Goal: Transaction & Acquisition: Purchase product/service

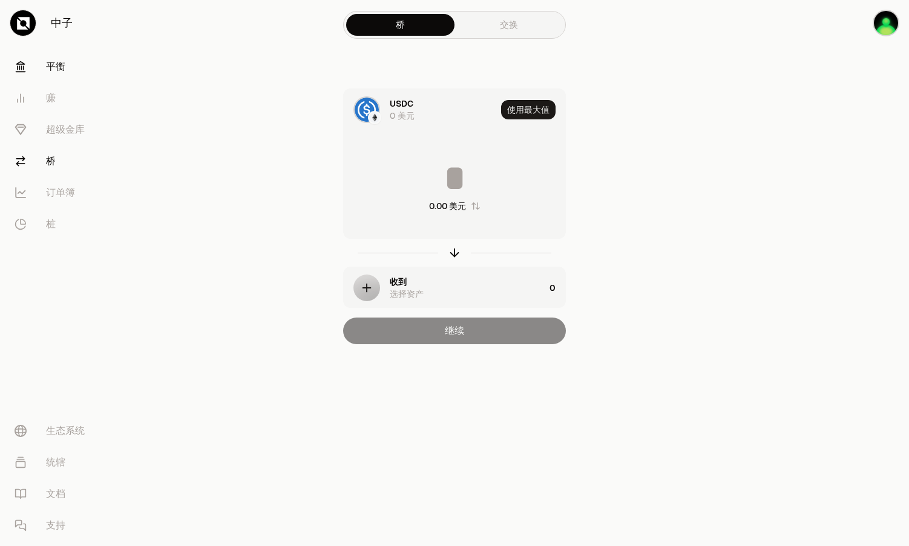
click at [43, 74] on link "平衡" at bounding box center [68, 66] width 126 height 31
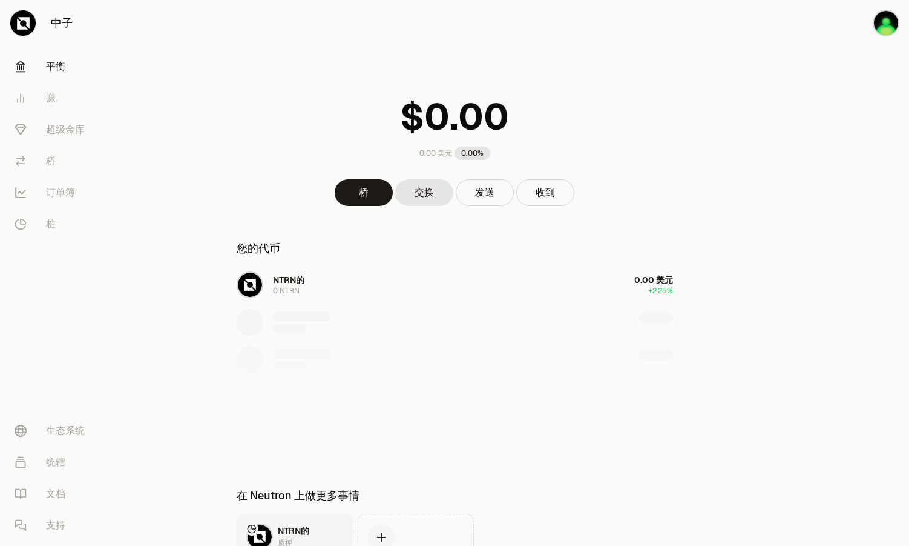
click at [599, 286] on div "NTRN的 0 NTRN 0.00 美元 +2.25%" at bounding box center [455, 359] width 466 height 186
click at [363, 196] on link "桥" at bounding box center [364, 192] width 58 height 27
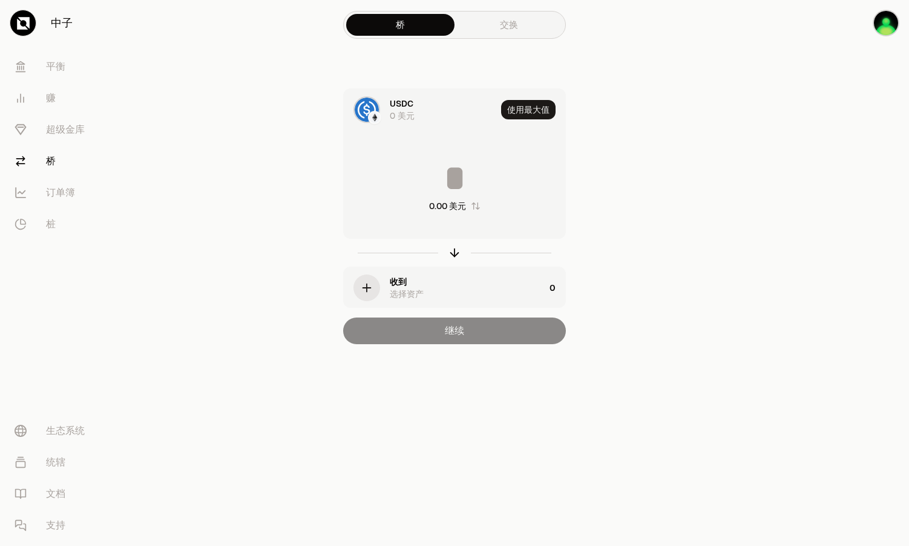
click at [378, 283] on div "button" at bounding box center [367, 287] width 27 height 27
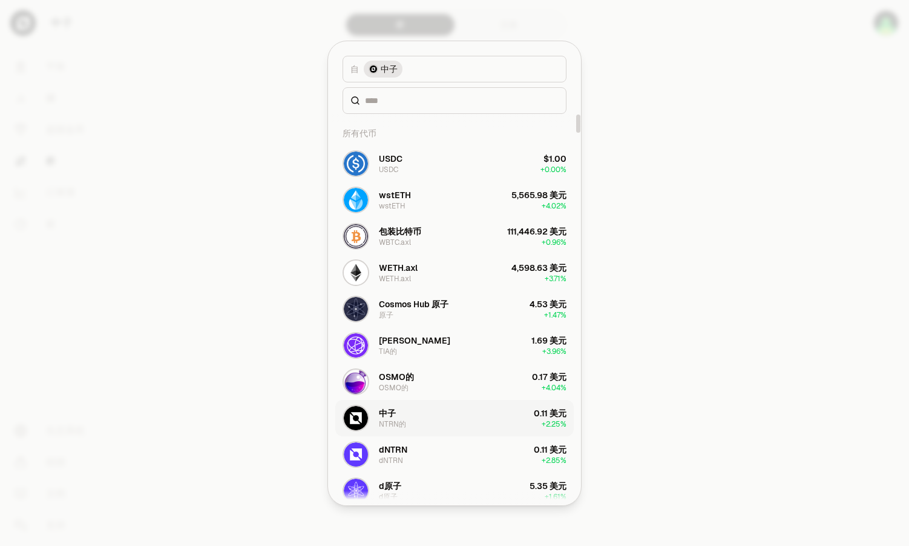
click at [462, 414] on button "中子 NTRN的 0.11 美元 + 2.25%" at bounding box center [454, 418] width 239 height 36
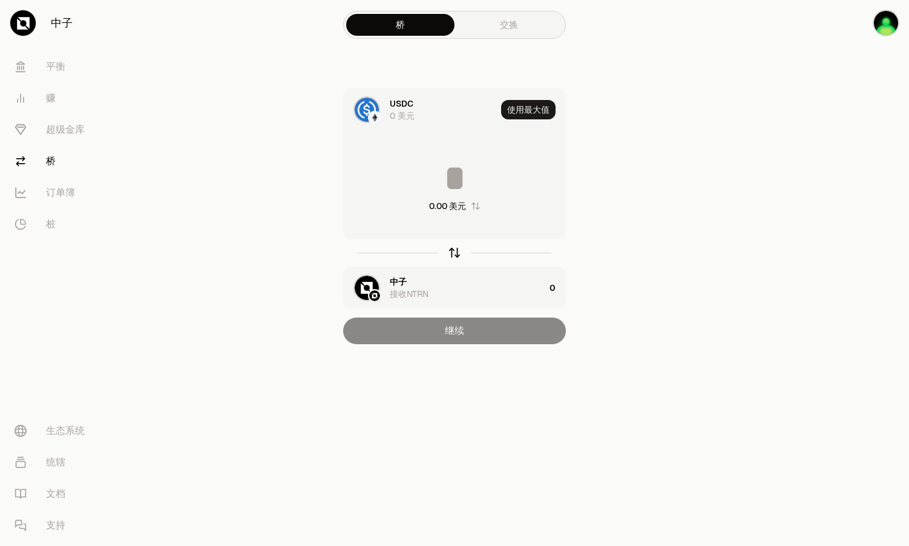
click at [451, 252] on icon "button" at bounding box center [455, 251] width 8 height 4
click at [60, 192] on font "订单簿" at bounding box center [60, 192] width 29 height 15
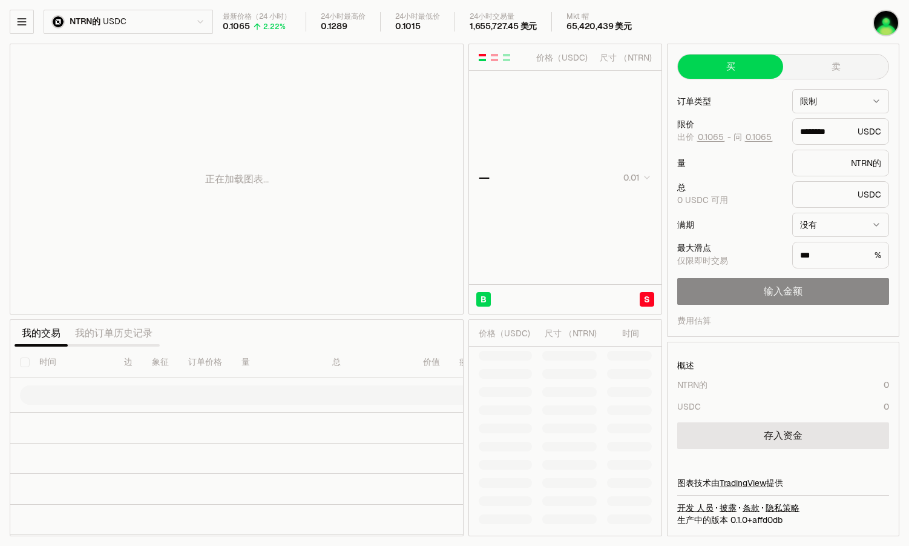
type input "********"
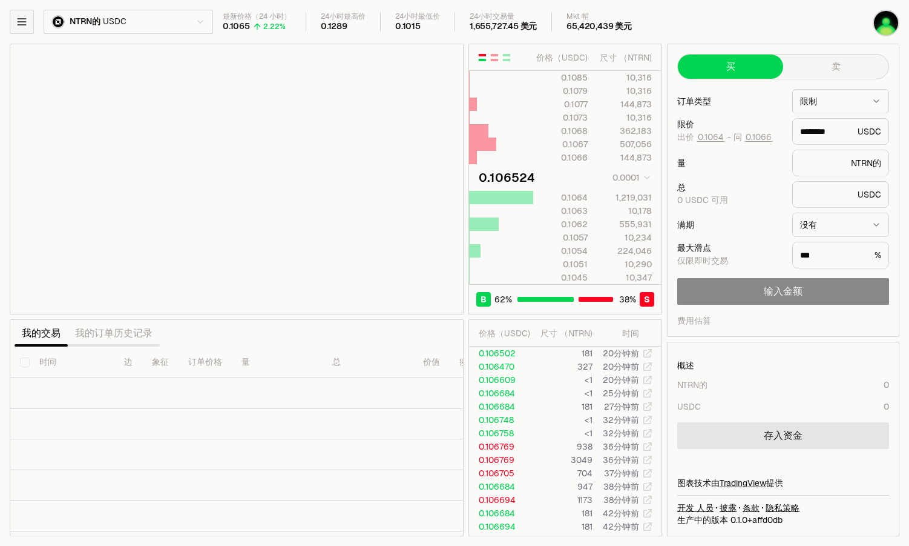
click at [32, 24] on button "button" at bounding box center [22, 22] width 24 height 24
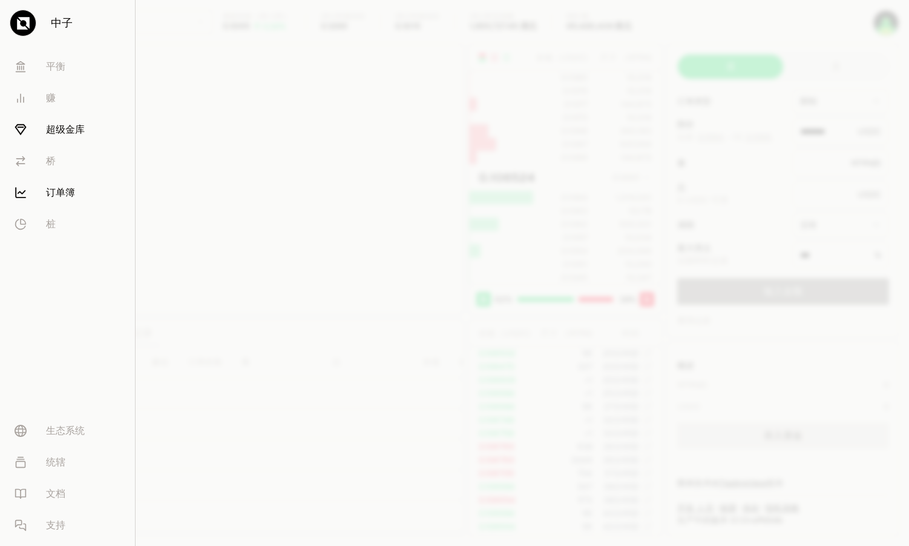
click at [62, 137] on link "超级金库" at bounding box center [67, 129] width 125 height 31
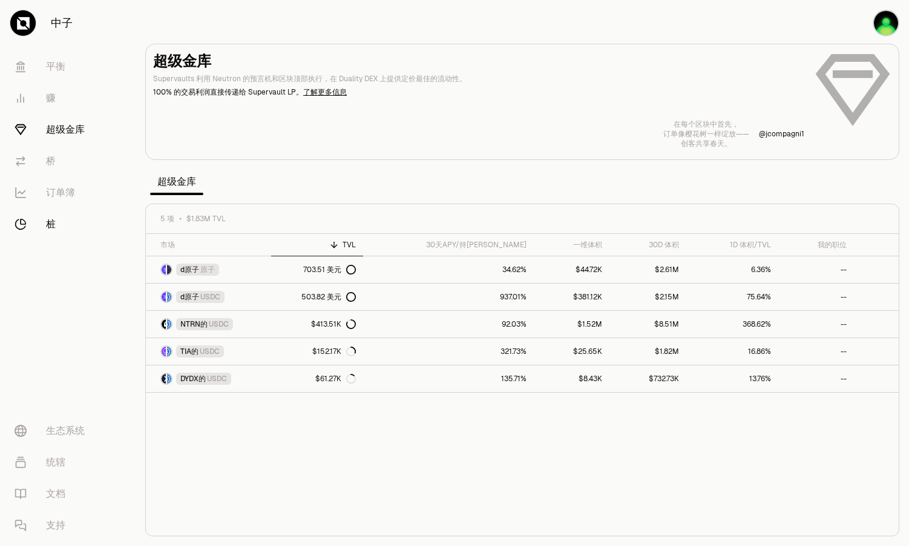
click at [45, 220] on link "桩" at bounding box center [68, 223] width 126 height 31
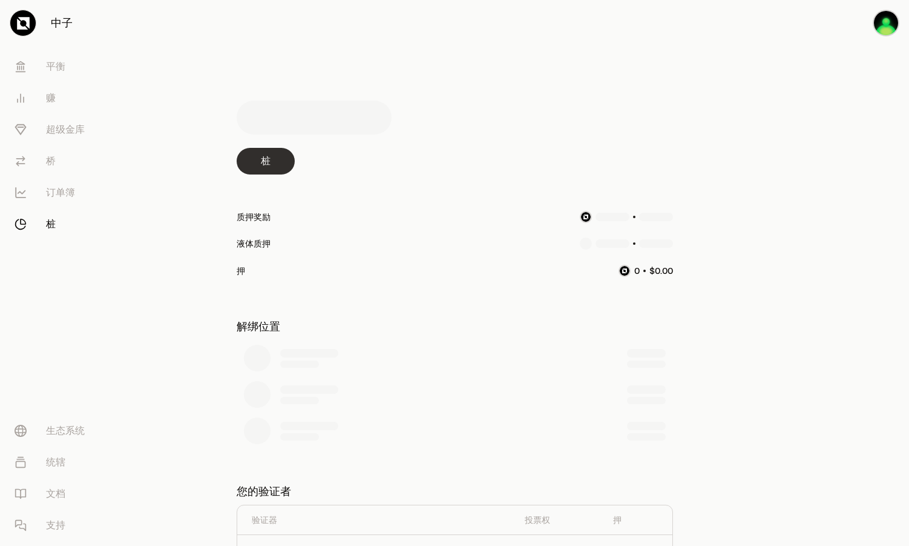
click at [274, 163] on link "桩" at bounding box center [266, 161] width 58 height 27
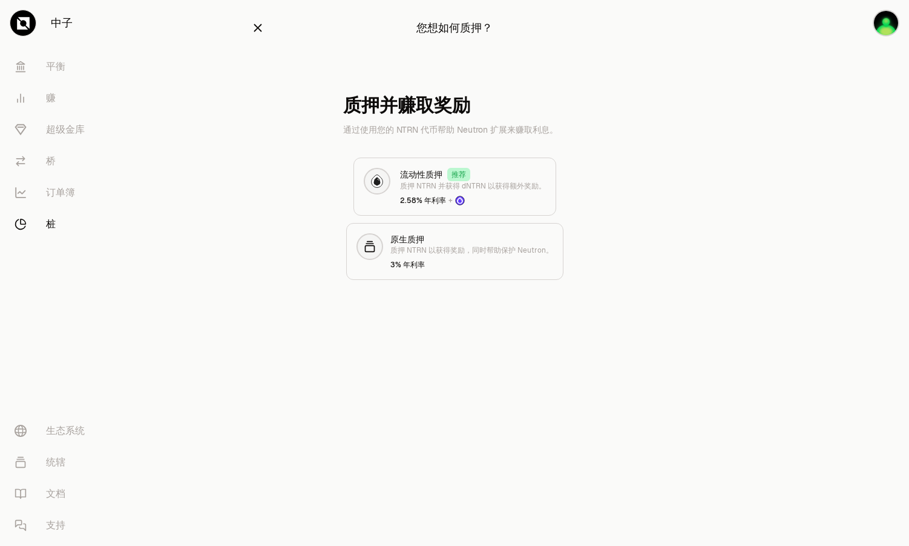
click at [256, 22] on icon "button" at bounding box center [257, 27] width 13 height 13
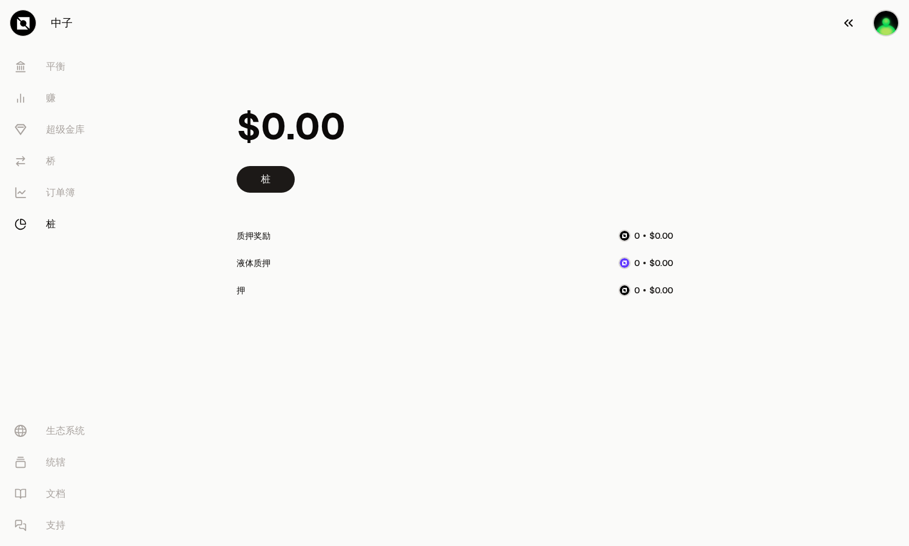
click at [877, 18] on img "button" at bounding box center [886, 23] width 27 height 27
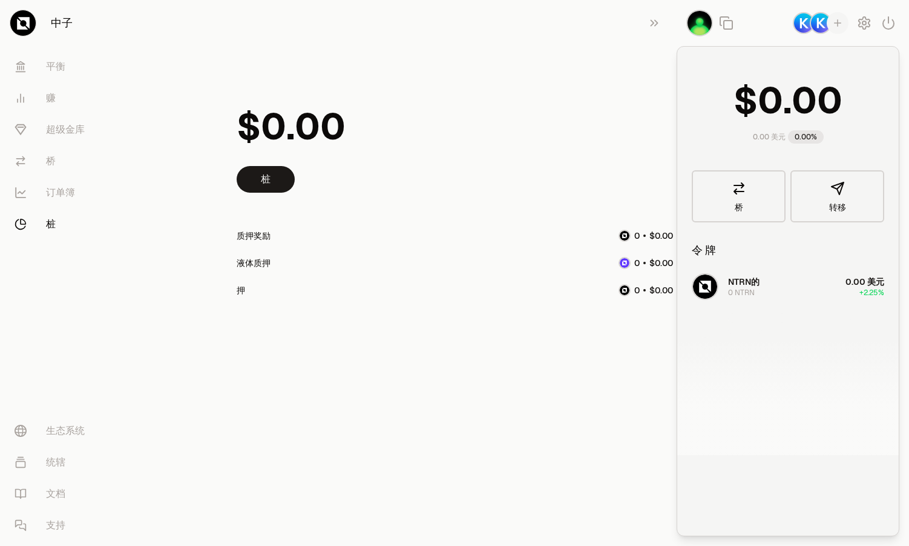
click at [836, 22] on icon "button" at bounding box center [838, 23] width 11 height 11
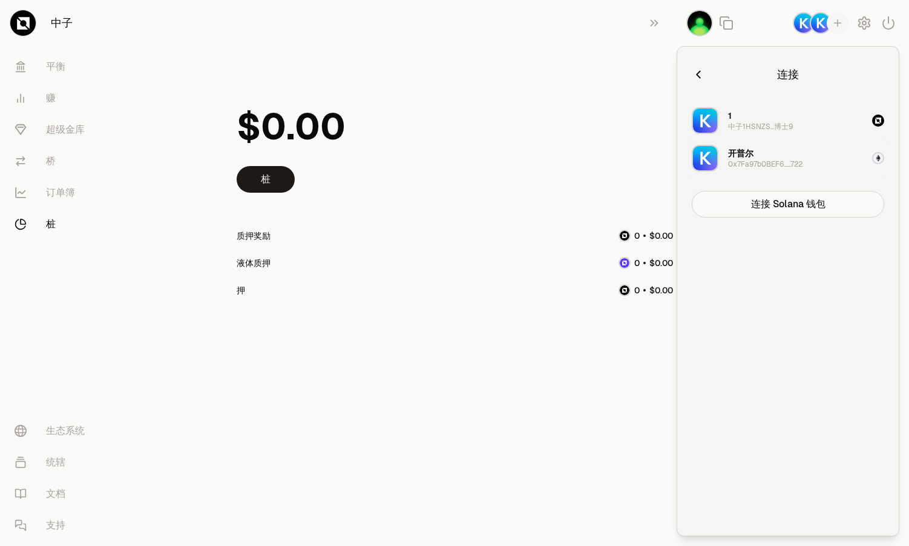
click at [783, 158] on div "开[PERSON_NAME] 0x7Fa97b0BEF6......722" at bounding box center [765, 158] width 74 height 22
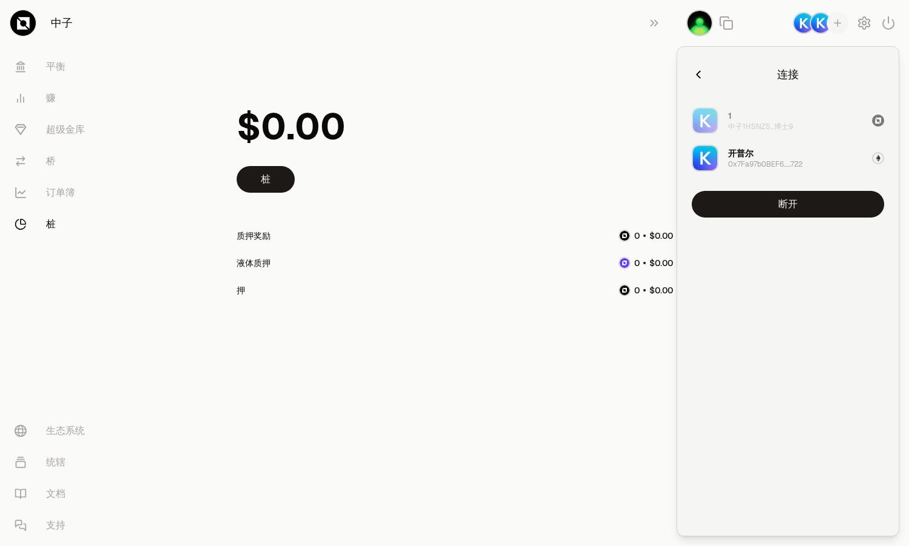
click at [803, 159] on div "开[PERSON_NAME] 0x7Fa97b0BEF6......722" at bounding box center [765, 158] width 74 height 22
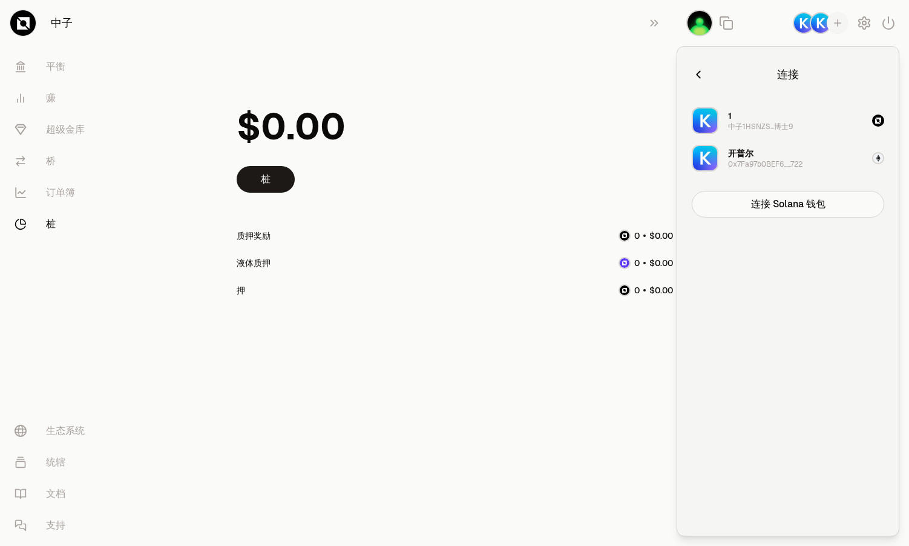
click at [803, 159] on div "开[PERSON_NAME] 0x7Fa97b0BEF6......722" at bounding box center [765, 158] width 74 height 22
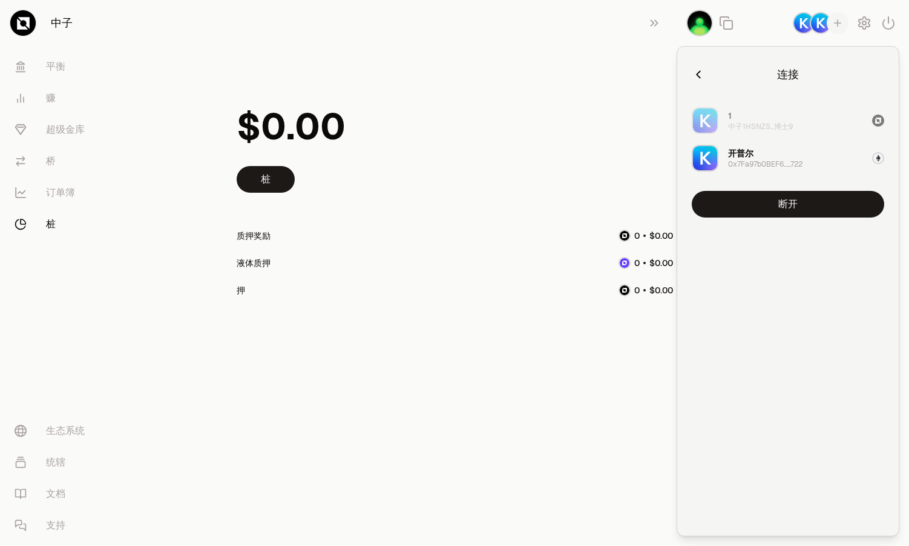
click at [645, 82] on div "桩 质押奖励 液体质押 押" at bounding box center [455, 214] width 466 height 274
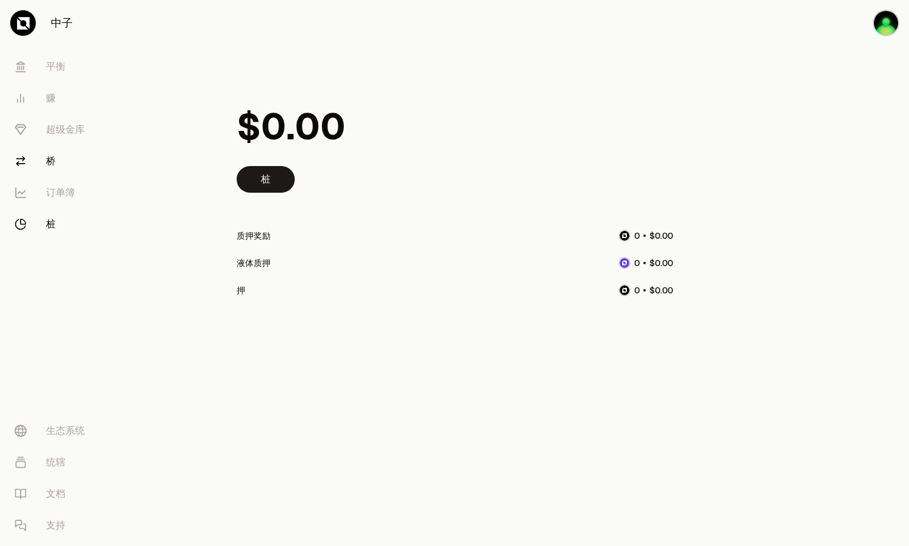
click at [47, 168] on font "桥" at bounding box center [51, 161] width 10 height 15
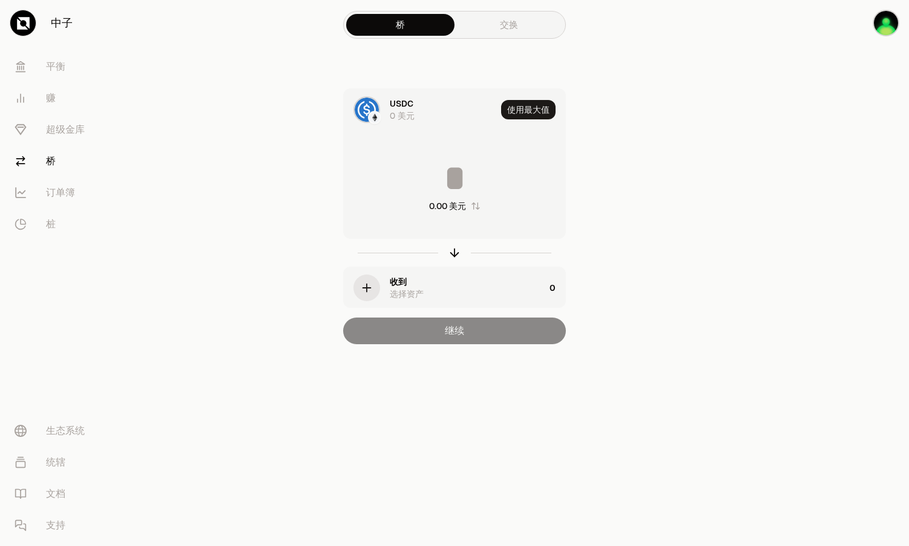
click at [383, 116] on div "USDC 0 美元" at bounding box center [420, 109] width 153 height 41
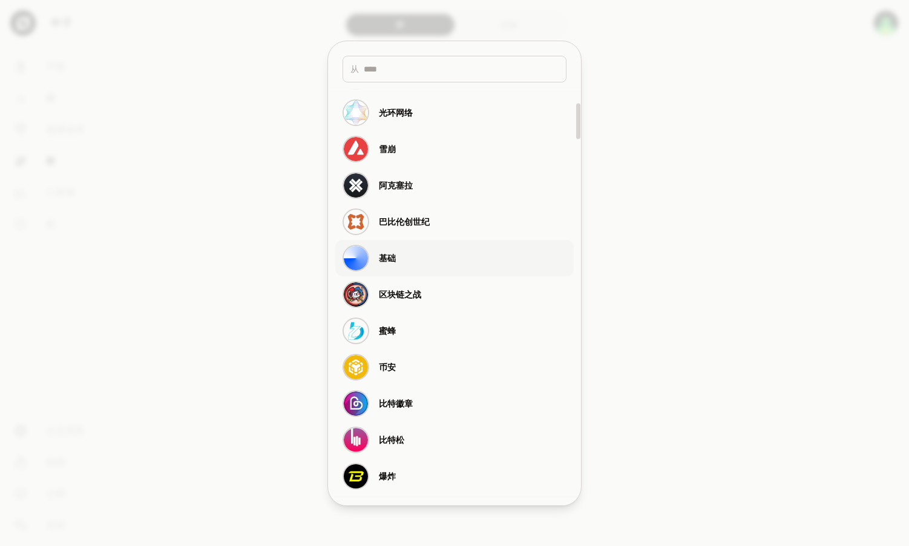
scroll to position [303, 0]
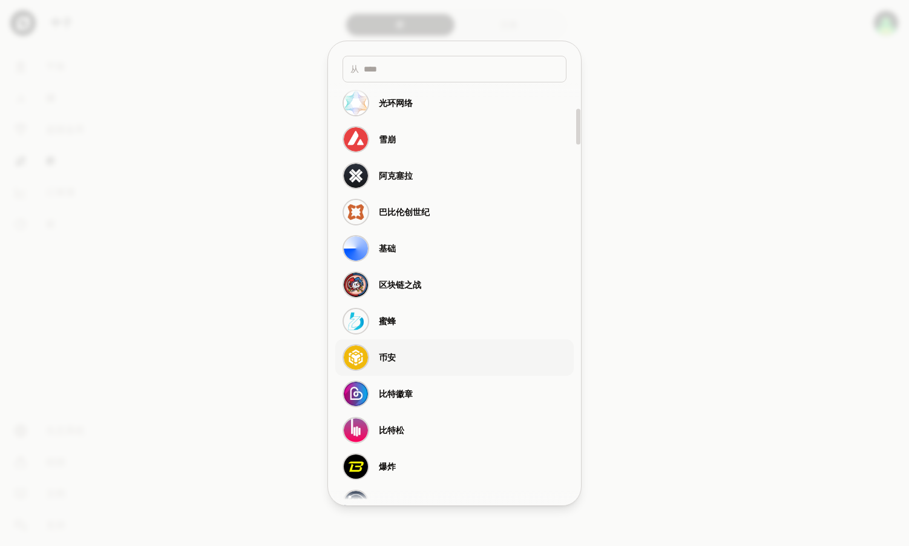
click at [422, 360] on button "币安" at bounding box center [454, 357] width 239 height 36
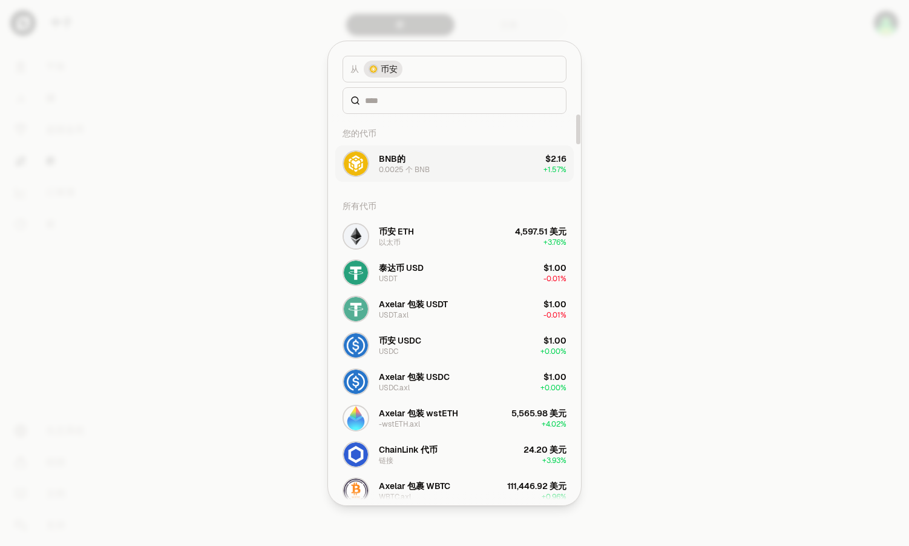
click at [457, 173] on button "BNB的 0.0025 个 BNB $2.16 + 1.57%" at bounding box center [454, 163] width 239 height 36
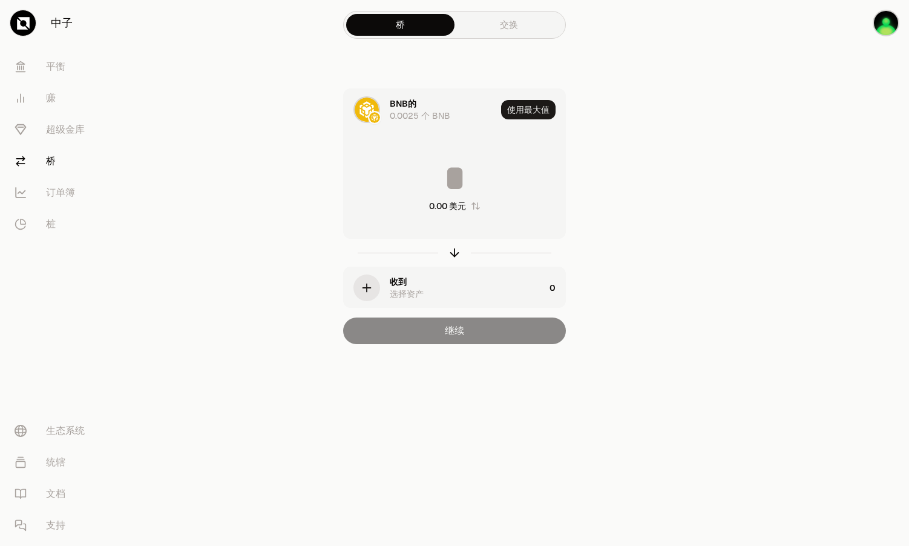
click at [412, 287] on div "收到 选择资产" at bounding box center [467, 287] width 155 height 24
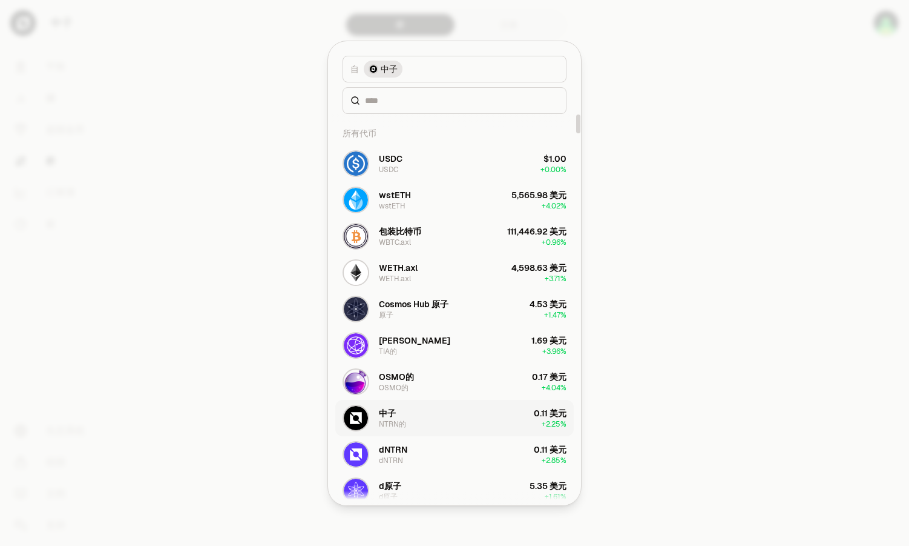
click at [442, 427] on button "中子 NTRN的 0.11 美元 + 2.25%" at bounding box center [454, 418] width 239 height 36
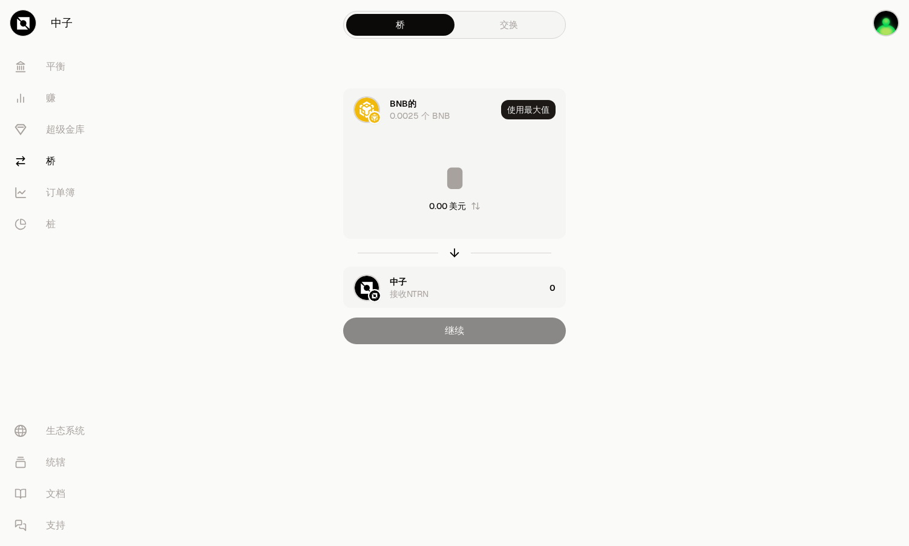
click at [446, 179] on input at bounding box center [455, 178] width 222 height 36
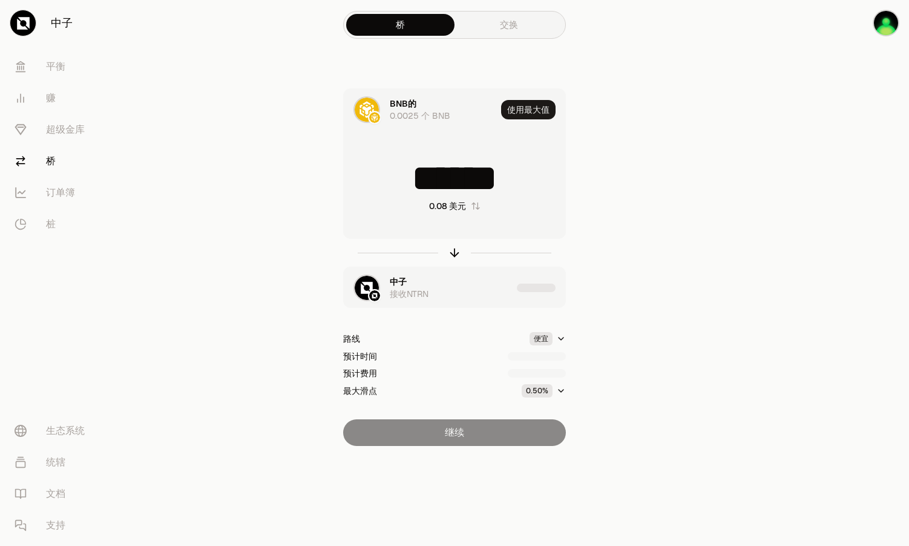
type input "******"
click at [552, 224] on div "****** 0.08 美元" at bounding box center [455, 186] width 222 height 107
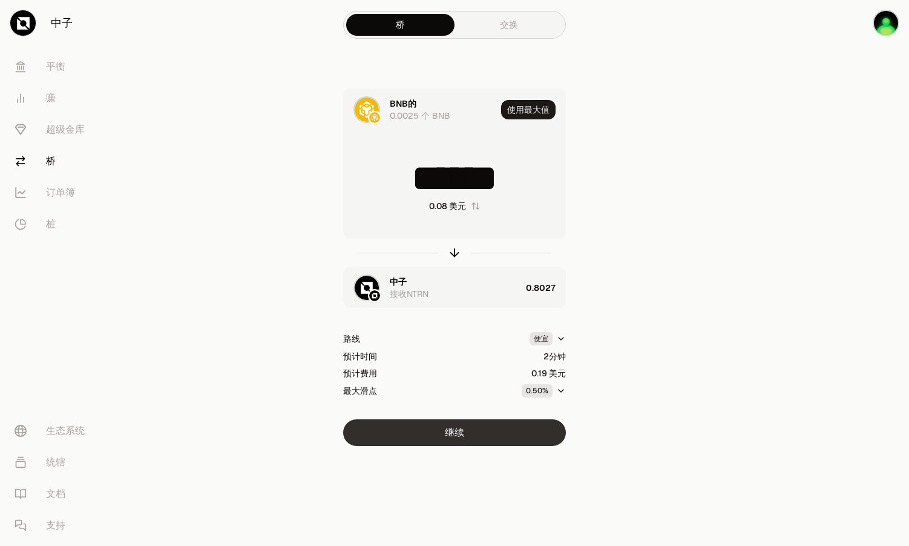
click at [481, 429] on button "继续" at bounding box center [454, 432] width 223 height 27
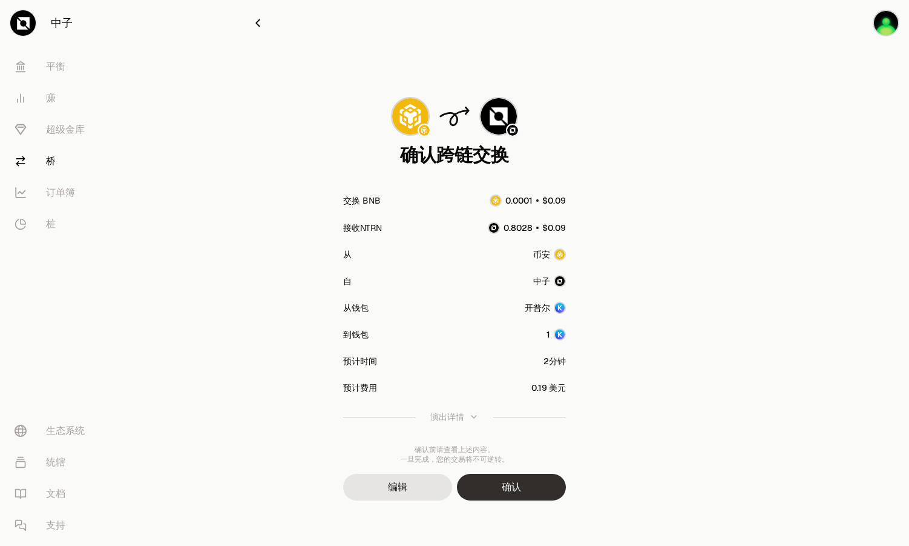
click at [522, 489] on button "确认" at bounding box center [511, 486] width 109 height 27
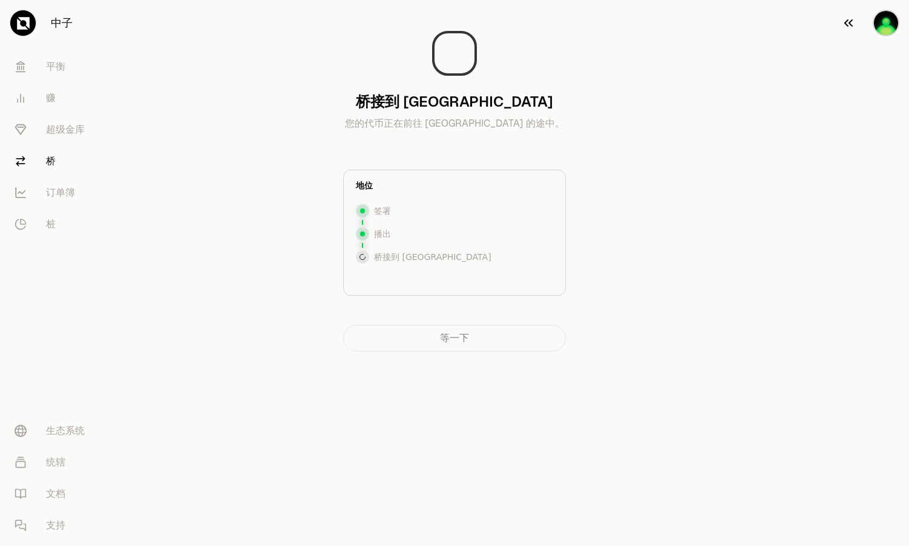
click at [889, 24] on img "button" at bounding box center [886, 23] width 27 height 27
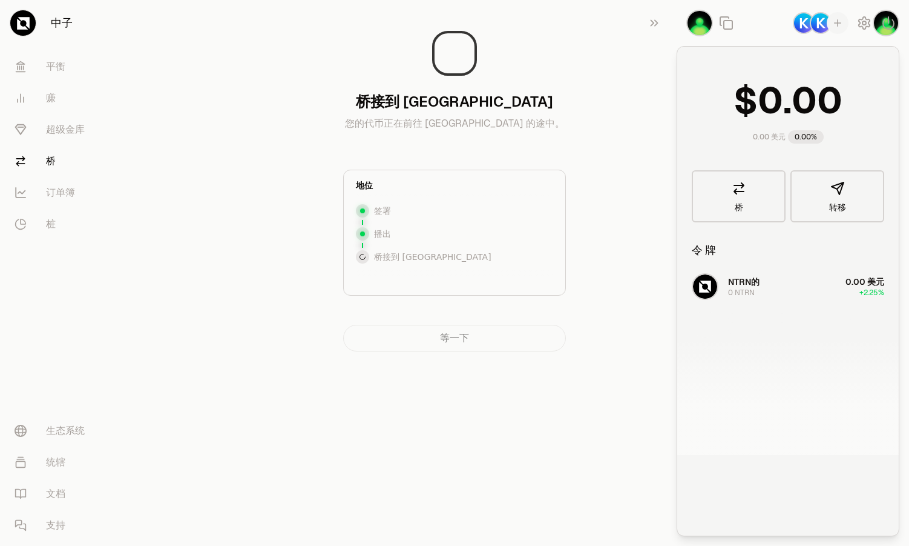
click at [615, 134] on div "桥接到 Neutron 您的代币正在前往 [GEOGRAPHIC_DATA] 的途中。 地位 签署 播出 桥接到 [GEOGRAPHIC_DATA]到 [GE…" at bounding box center [454, 180] width 407 height 341
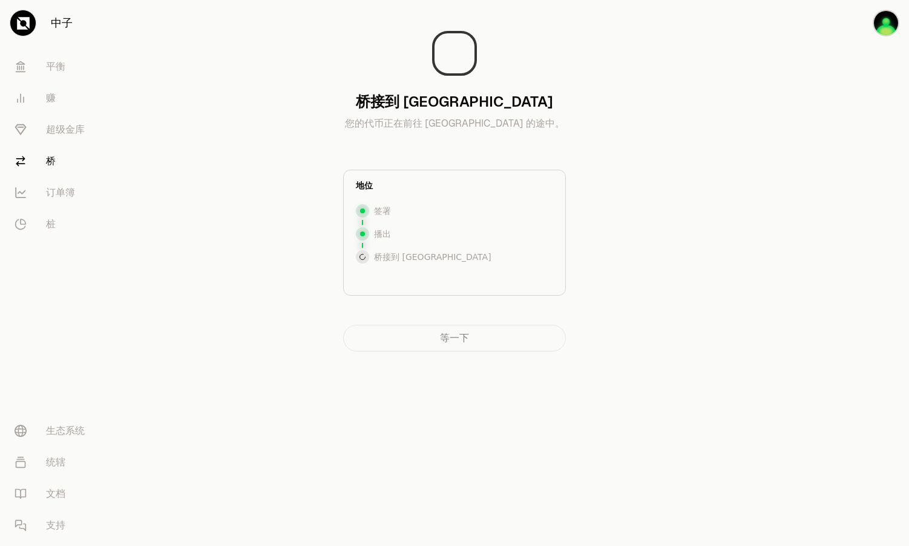
click at [623, 250] on div "桥接到 Neutron 您的代币正在前往 [GEOGRAPHIC_DATA] 的途中。 地位 签署 播出 桥接到 [GEOGRAPHIC_DATA]到 [GE…" at bounding box center [454, 180] width 407 height 341
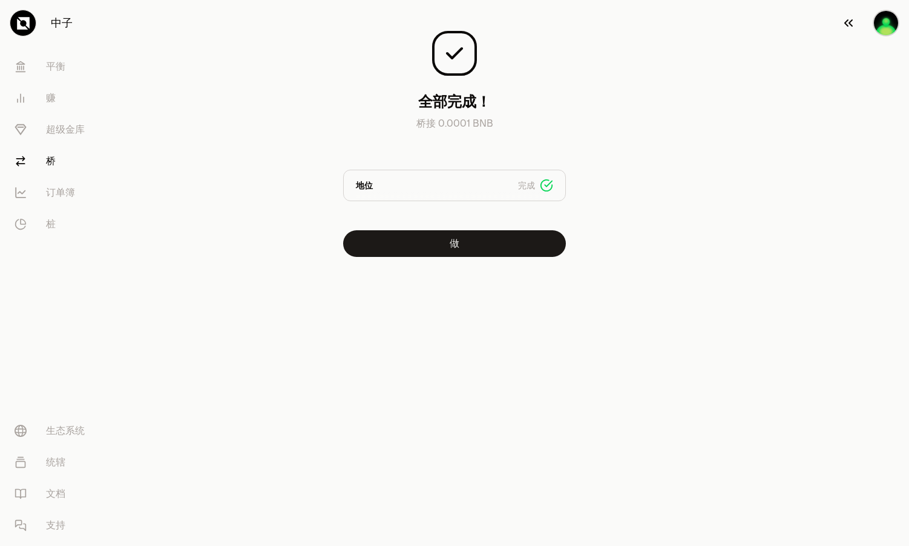
click at [888, 25] on img "button" at bounding box center [886, 23] width 27 height 27
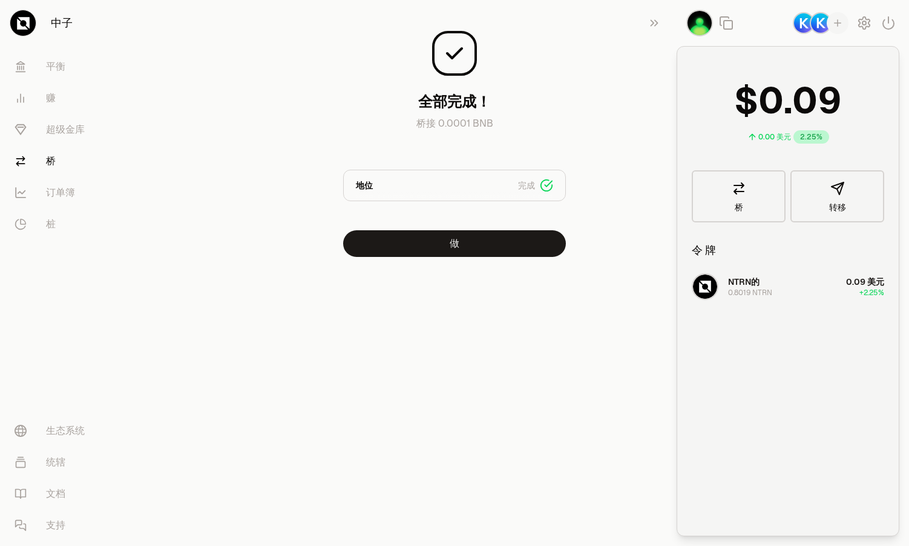
click at [707, 27] on img "button" at bounding box center [700, 23] width 27 height 27
click at [724, 24] on icon "button" at bounding box center [728, 25] width 8 height 8
click at [819, 22] on img "button" at bounding box center [821, 23] width 22 height 22
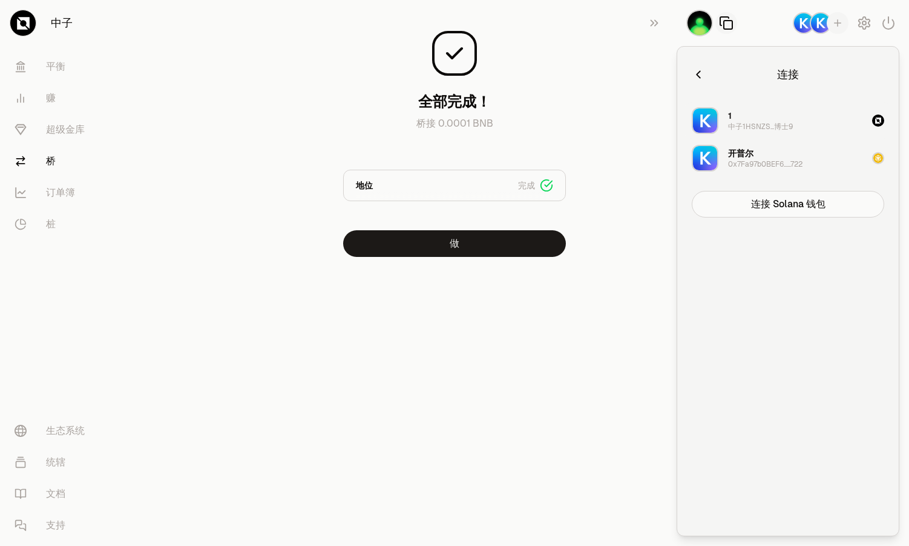
click at [780, 125] on div "中子1HSNZS...博士9" at bounding box center [760, 127] width 65 height 10
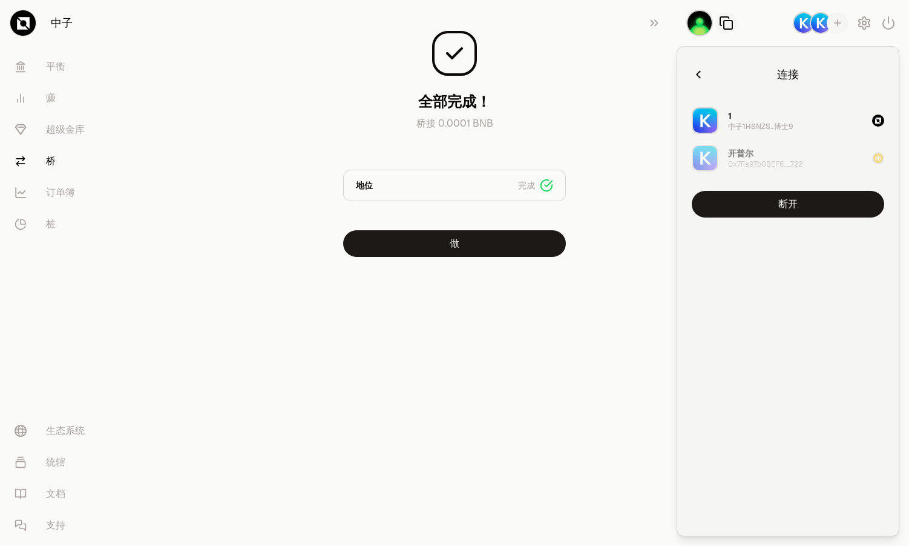
click at [780, 122] on div "中子1HSNZS...博士9" at bounding box center [760, 127] width 65 height 10
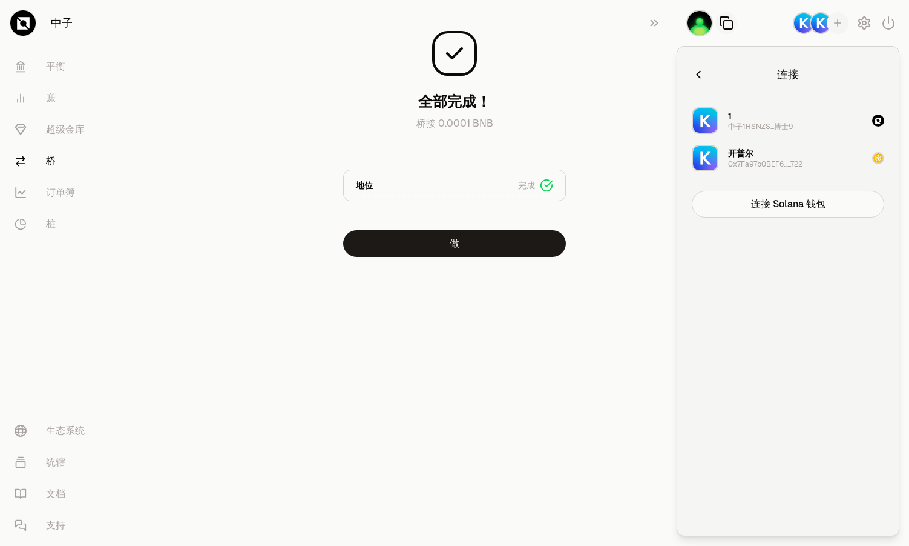
click at [777, 119] on div "1 中子1HSNZS...博士9" at bounding box center [760, 121] width 65 height 22
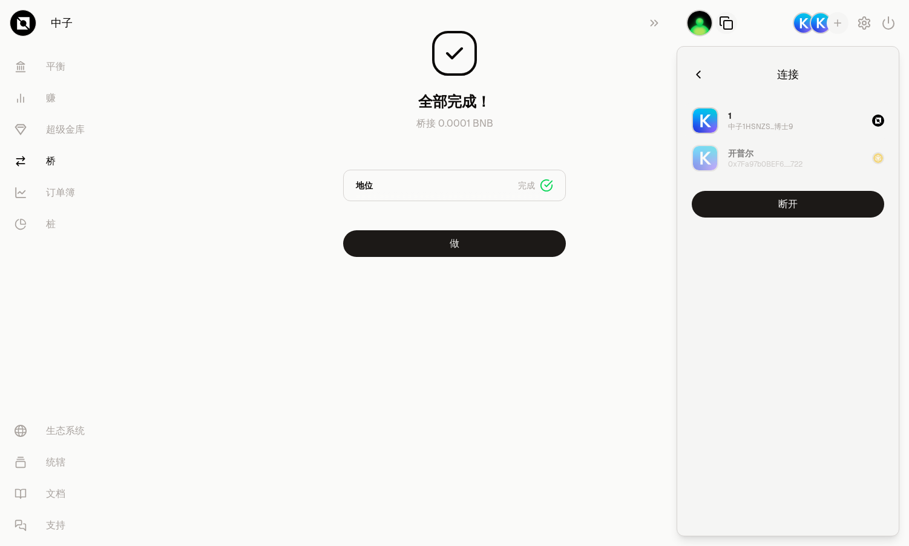
click at [701, 76] on icon "button" at bounding box center [698, 74] width 13 height 13
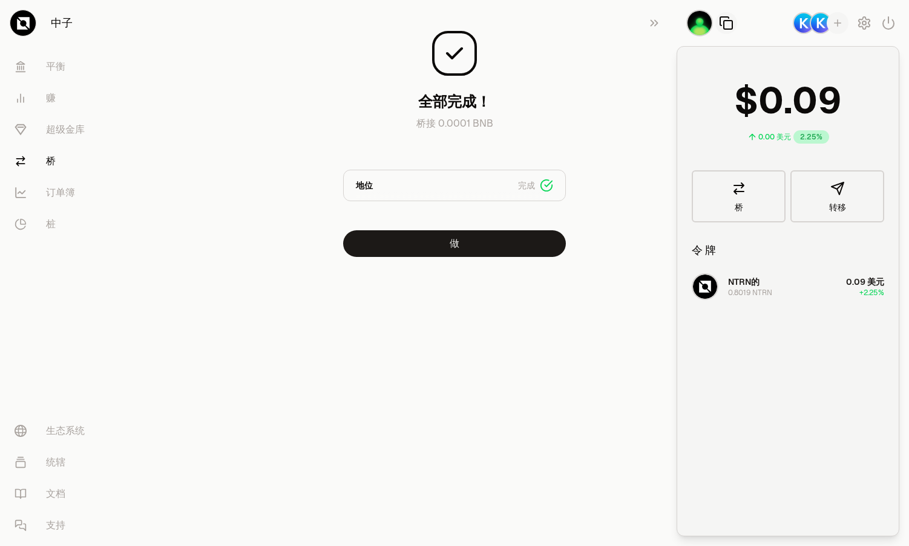
click at [649, 189] on div "全部完成！ 桥接 0.0001 BNB 地位 完成 签署 播出 桥 做" at bounding box center [454, 133] width 407 height 247
